Goal: Task Accomplishment & Management: Manage account settings

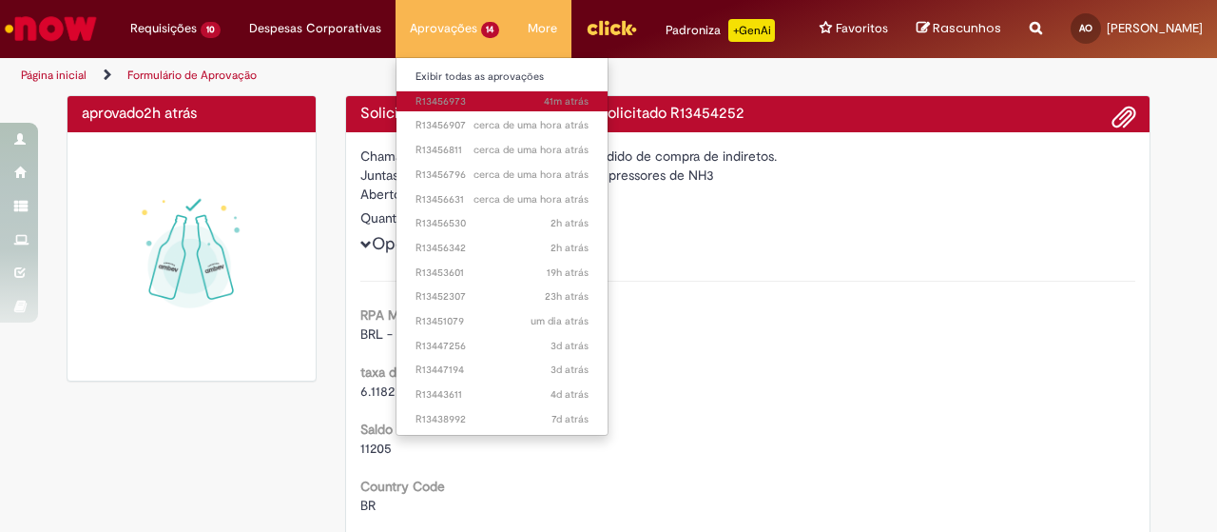
click at [493, 96] on span "41m atrás 41 minutos atrás R13456973" at bounding box center [503, 101] width 174 height 15
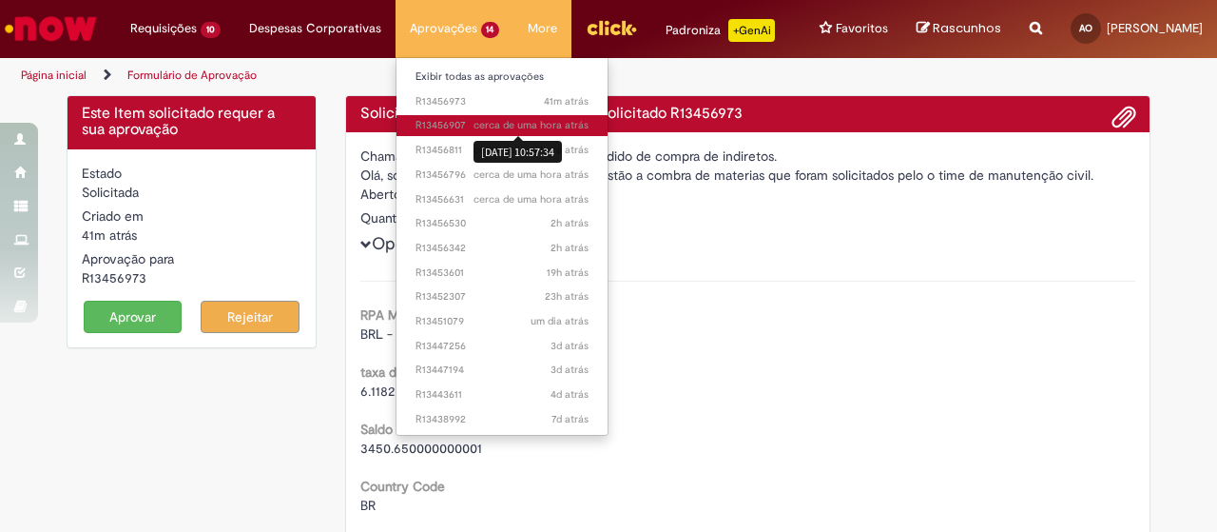
click at [494, 126] on span "cerca de uma hora atrás" at bounding box center [531, 125] width 115 height 14
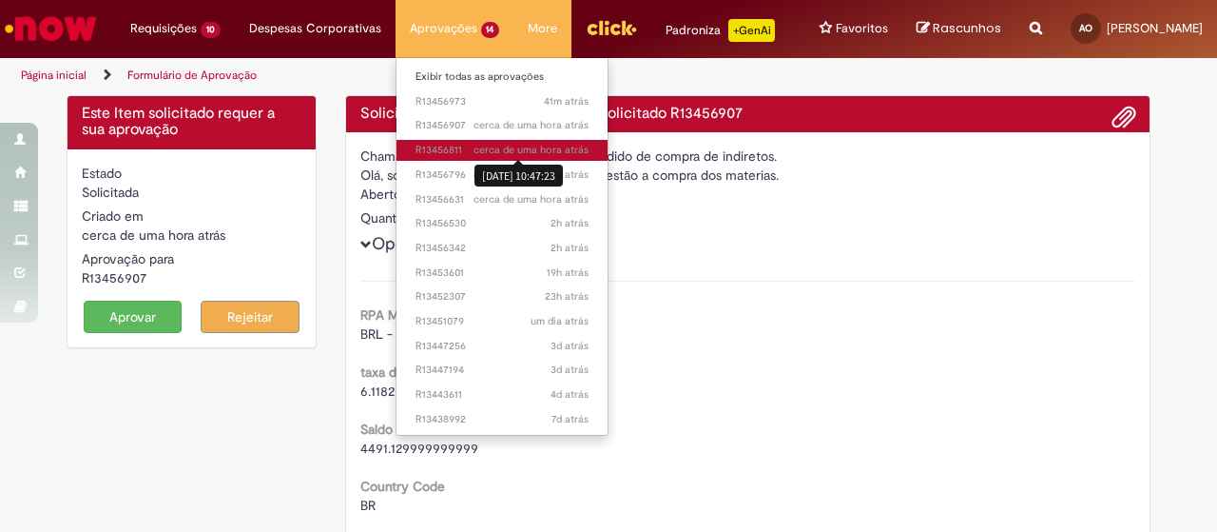
click at [474, 149] on sn-time-ago "cerca de uma hora atrás cerca de uma hora atrás [DATE] 10:47:23" at bounding box center [531, 150] width 115 height 14
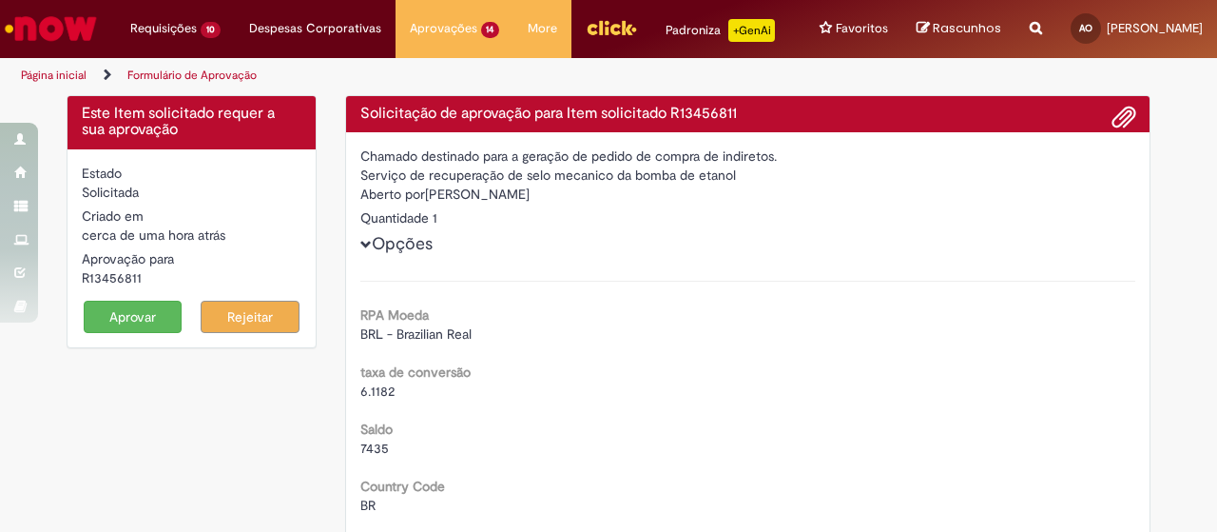
click at [140, 331] on button "Aprovar" at bounding box center [133, 316] width 99 height 32
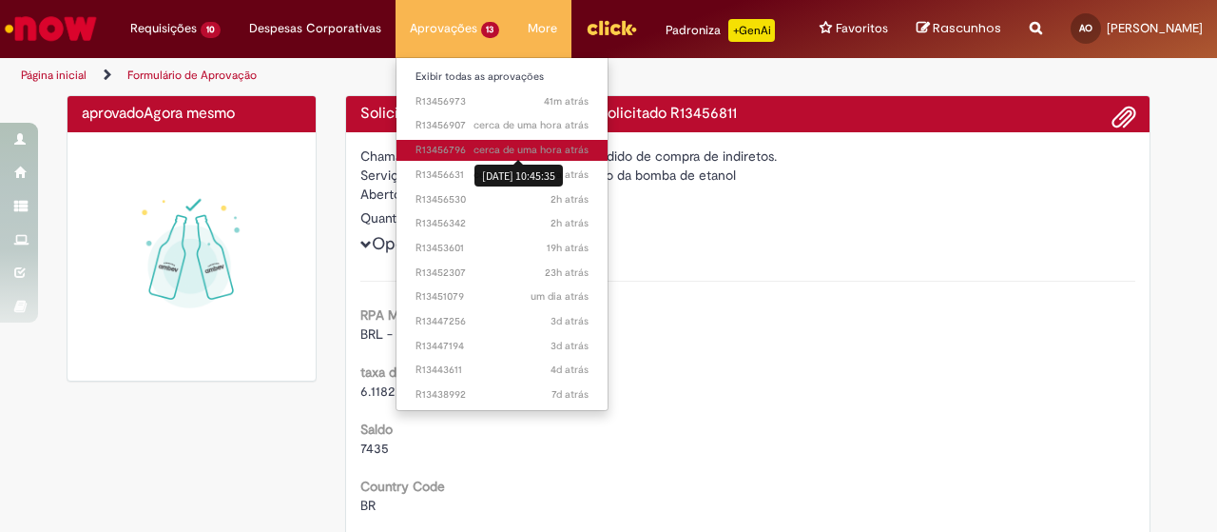
click at [486, 149] on span "cerca de uma hora atrás" at bounding box center [531, 150] width 115 height 14
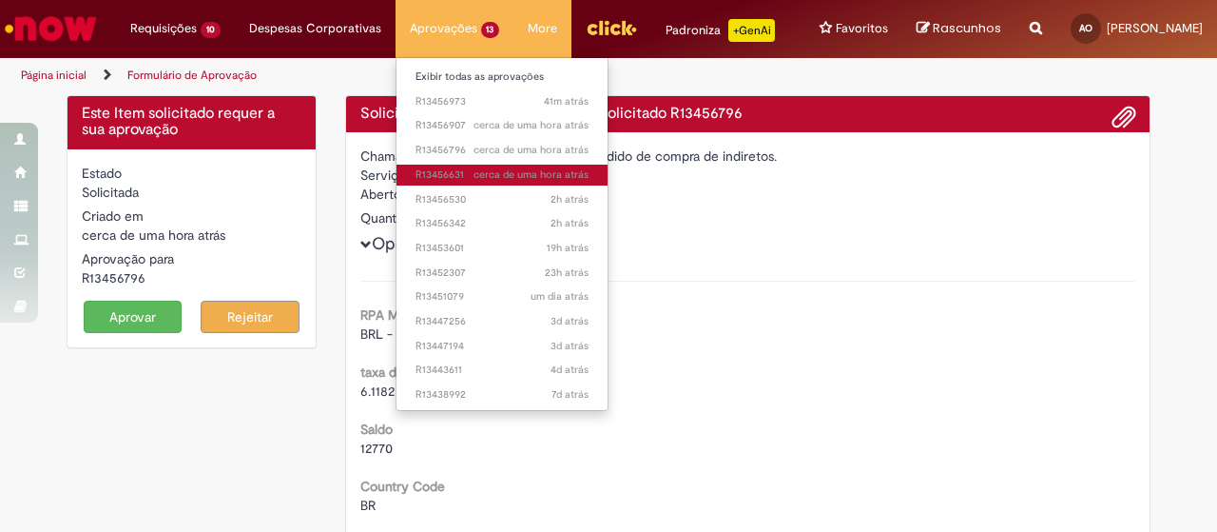
click at [474, 167] on span "cerca de uma hora atrás cerca de uma hora atrás" at bounding box center [531, 174] width 115 height 15
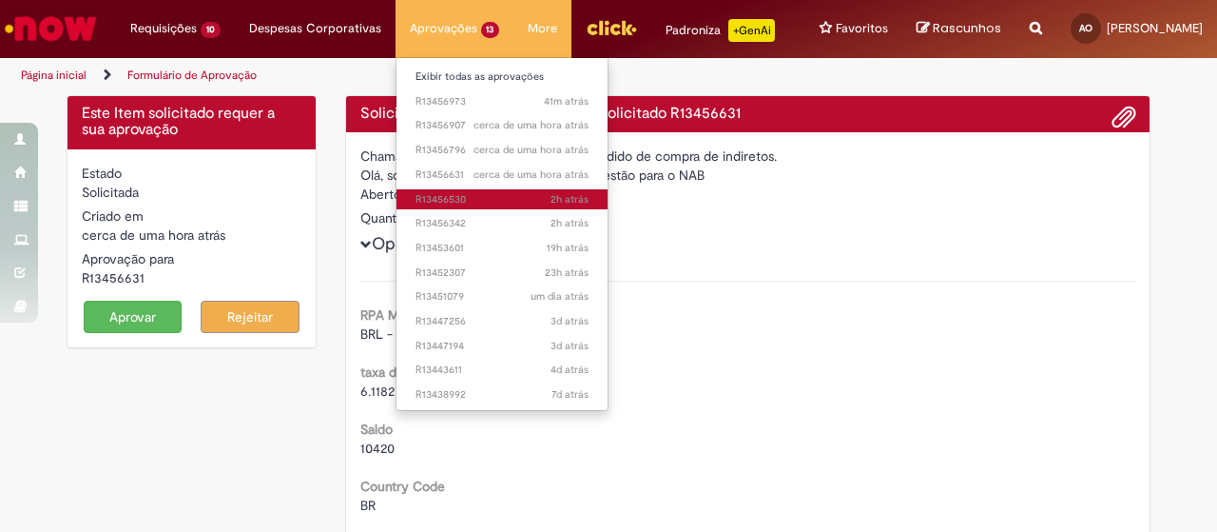
click at [451, 206] on link "2h atrás 2 horas atrás R13456530" at bounding box center [503, 199] width 212 height 21
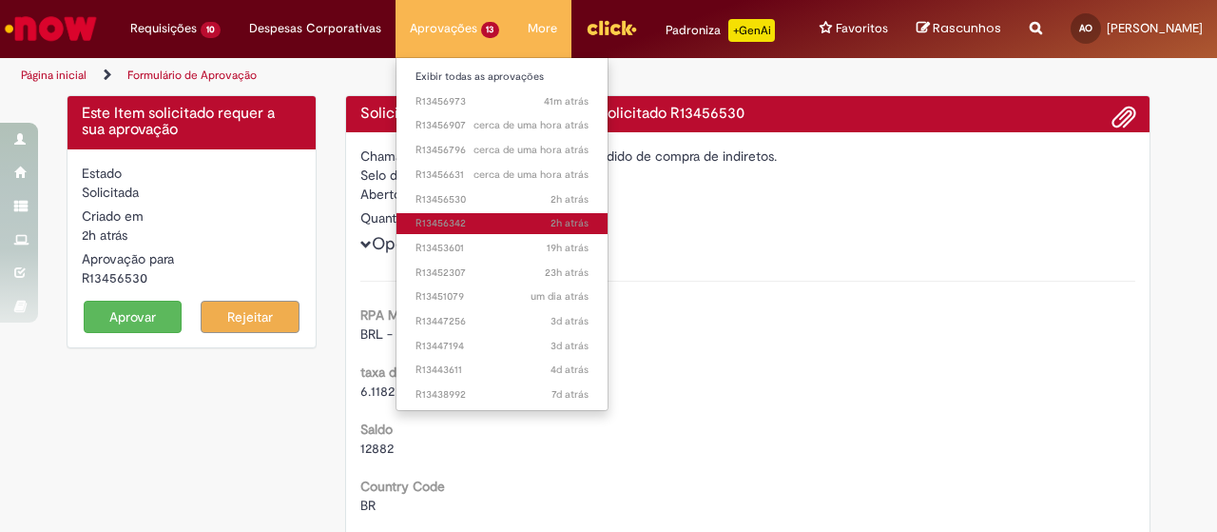
click at [450, 224] on span "2h atrás 2 horas atrás R13456342" at bounding box center [503, 223] width 174 height 15
